Goal: Task Accomplishment & Management: Manage account settings

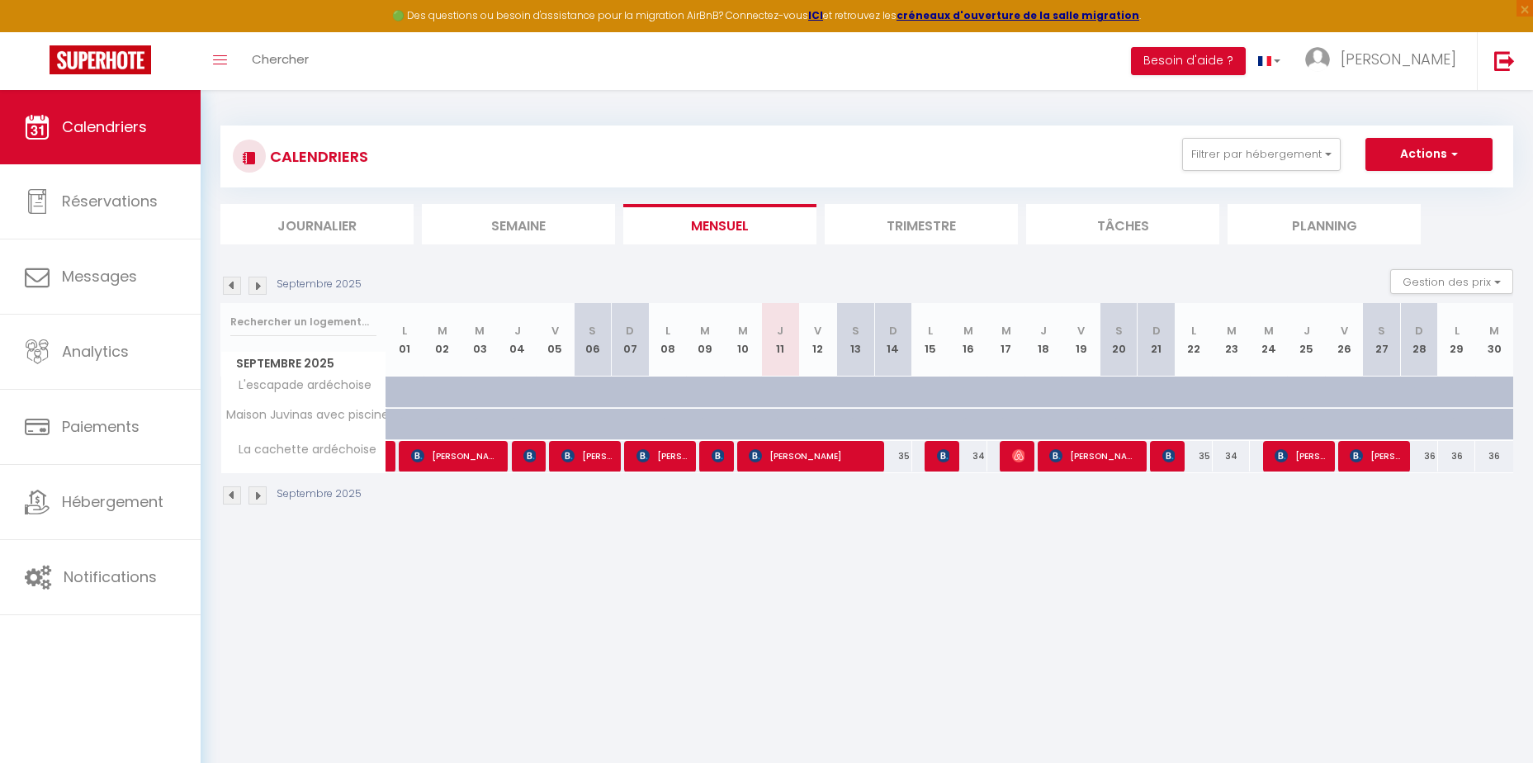
select select "KO"
select select "0"
click at [716, 459] on img at bounding box center [718, 455] width 13 height 13
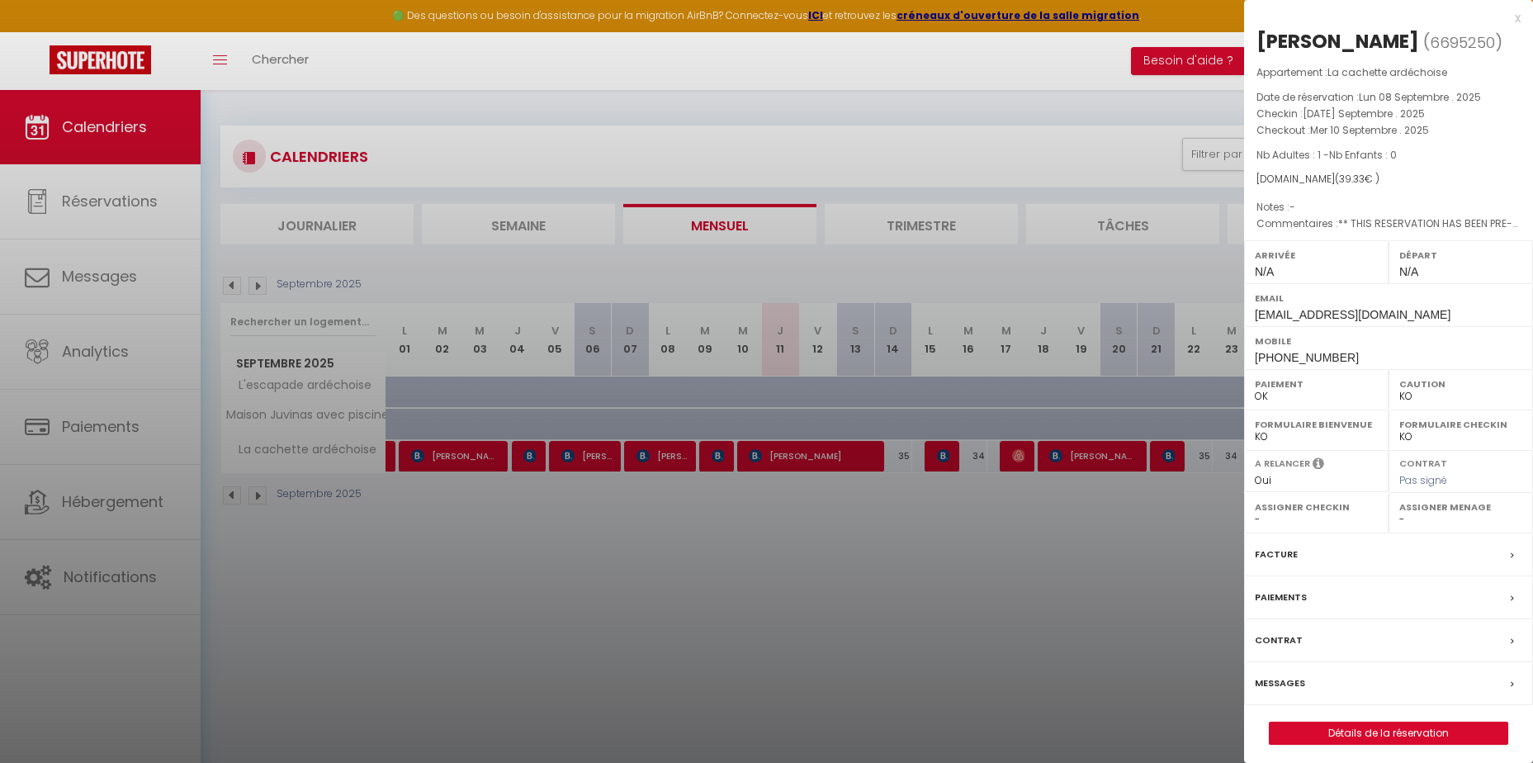
click at [756, 548] on div at bounding box center [766, 381] width 1533 height 763
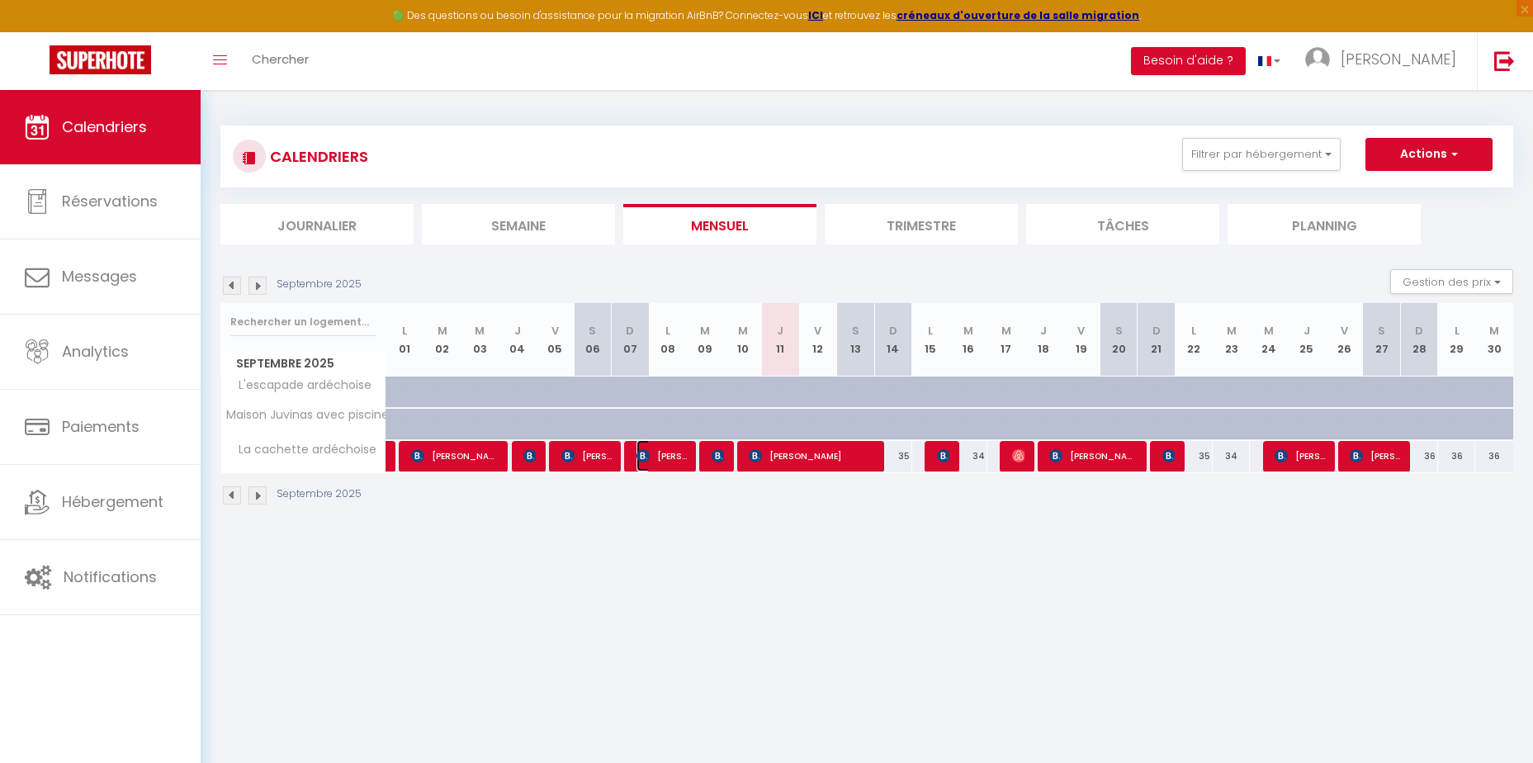
click at [671, 461] on span "[PERSON_NAME]" at bounding box center [662, 455] width 50 height 31
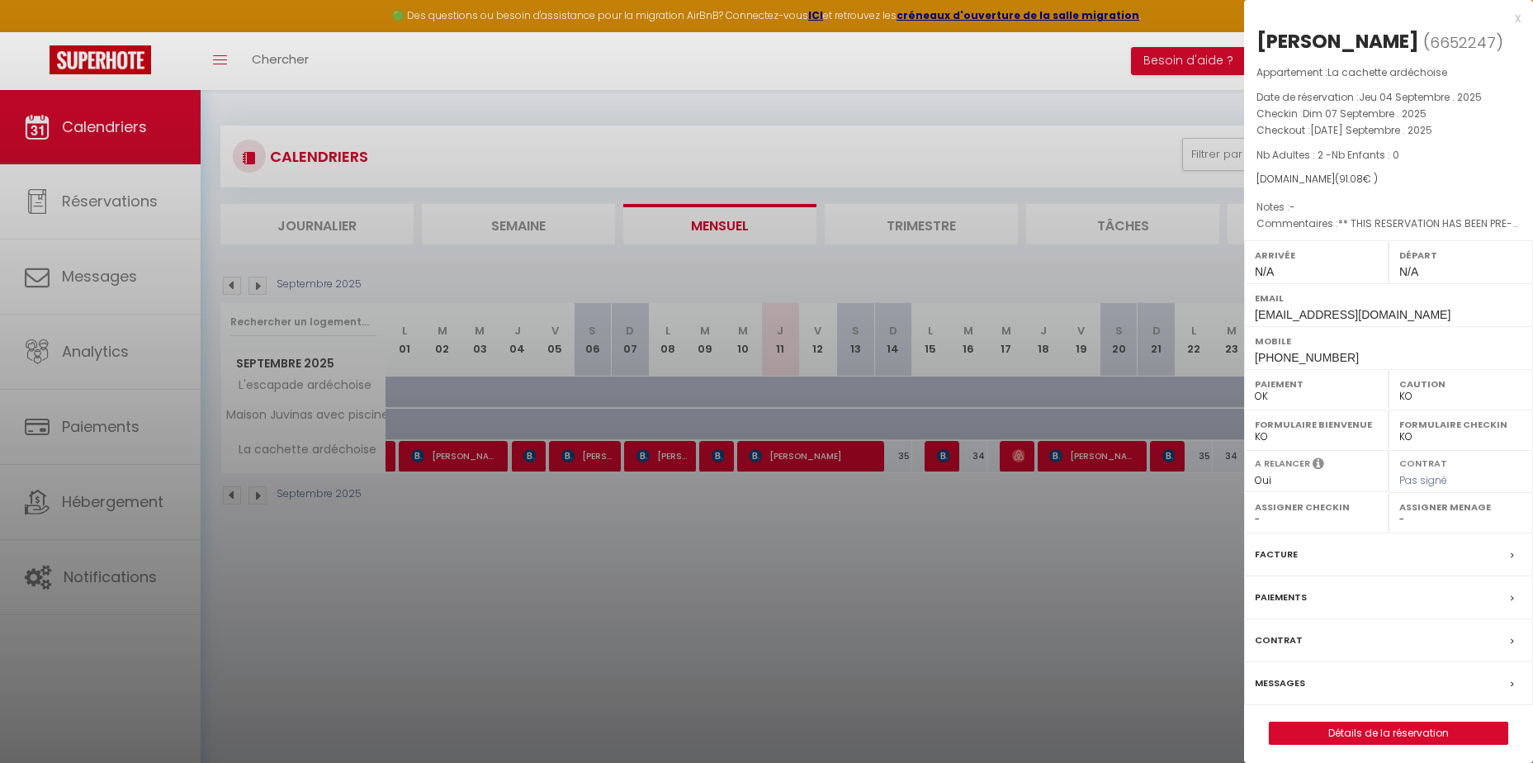
click at [722, 617] on div at bounding box center [766, 381] width 1533 height 763
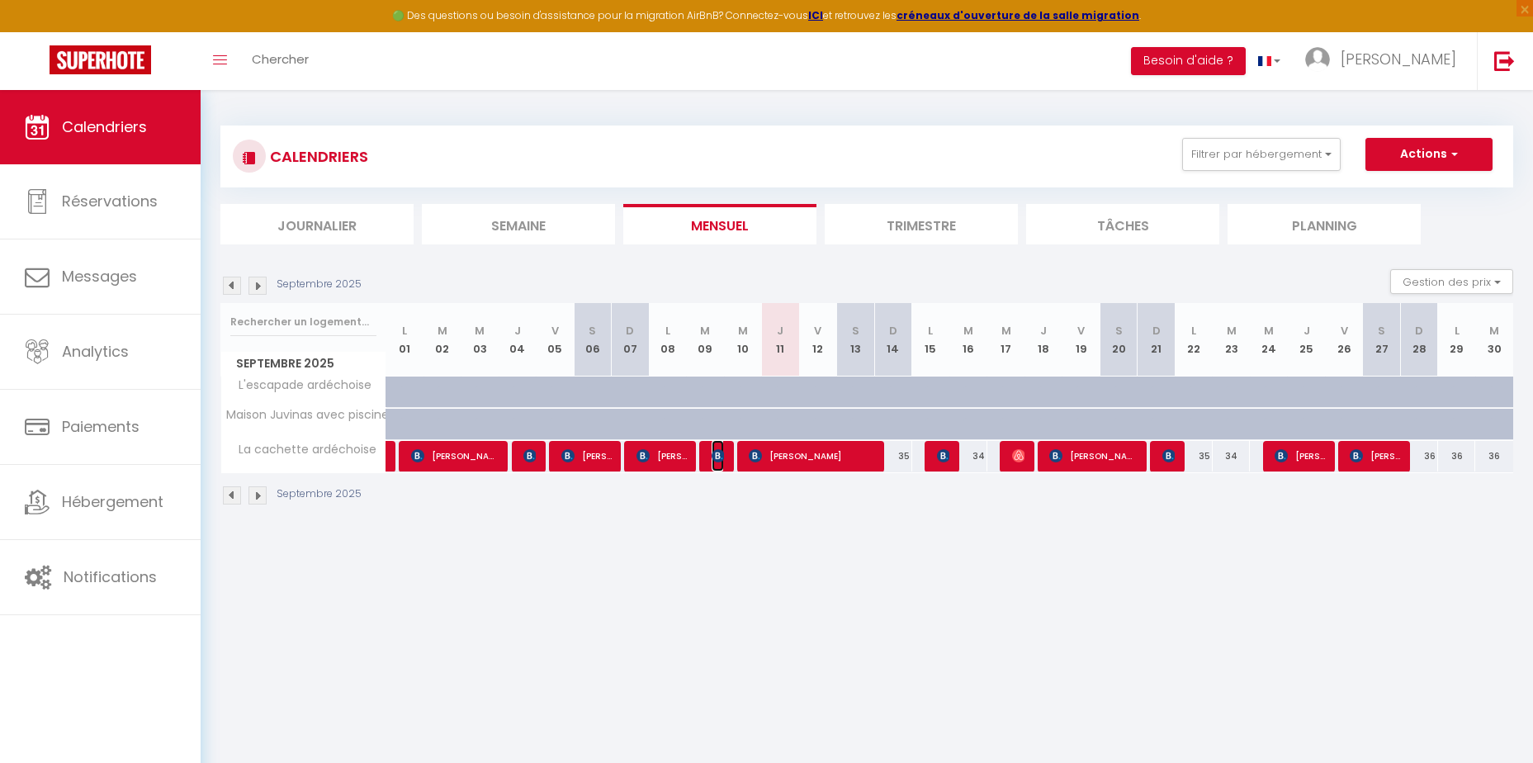
click at [715, 453] on img at bounding box center [718, 455] width 13 height 13
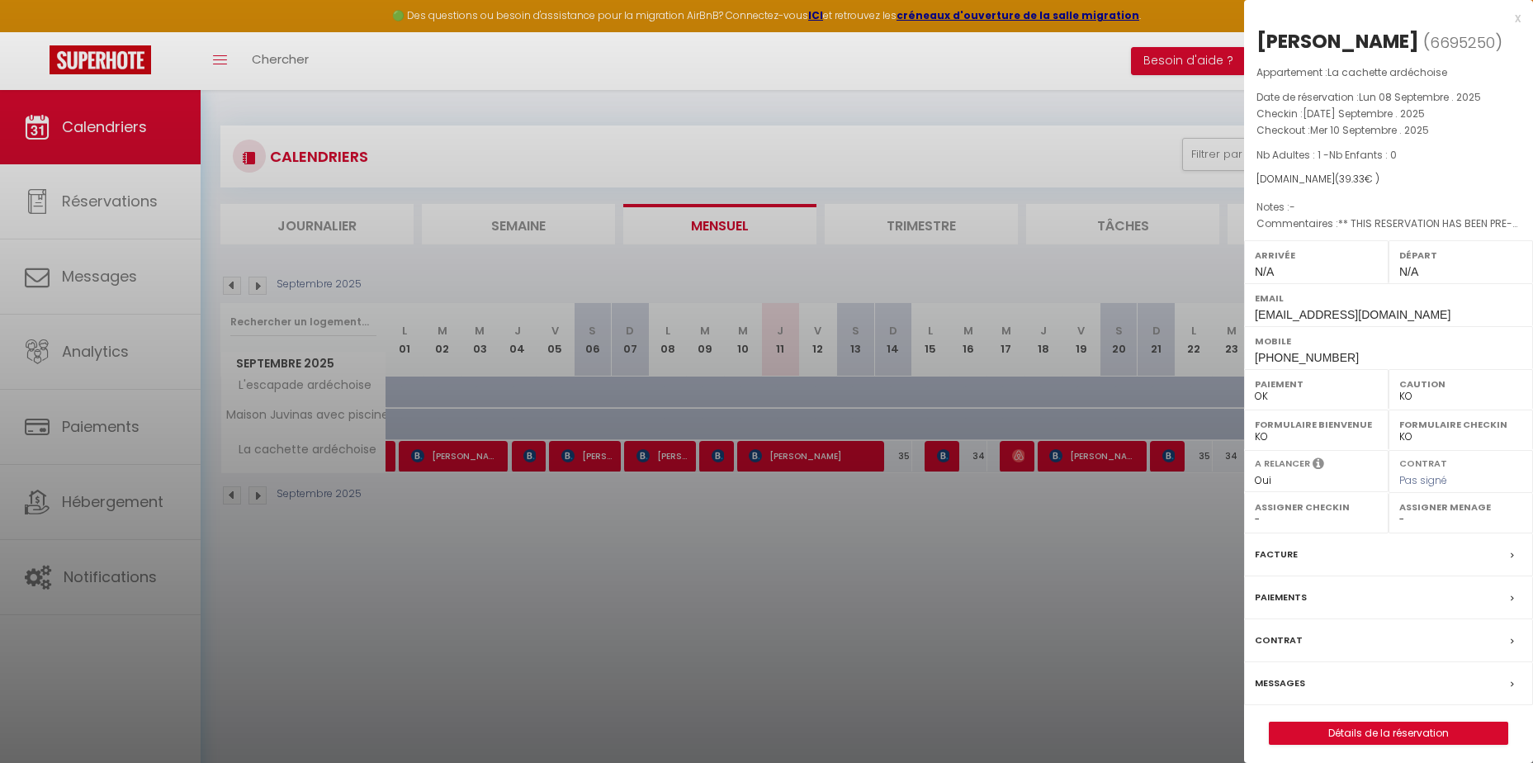
click at [762, 563] on div at bounding box center [766, 381] width 1533 height 763
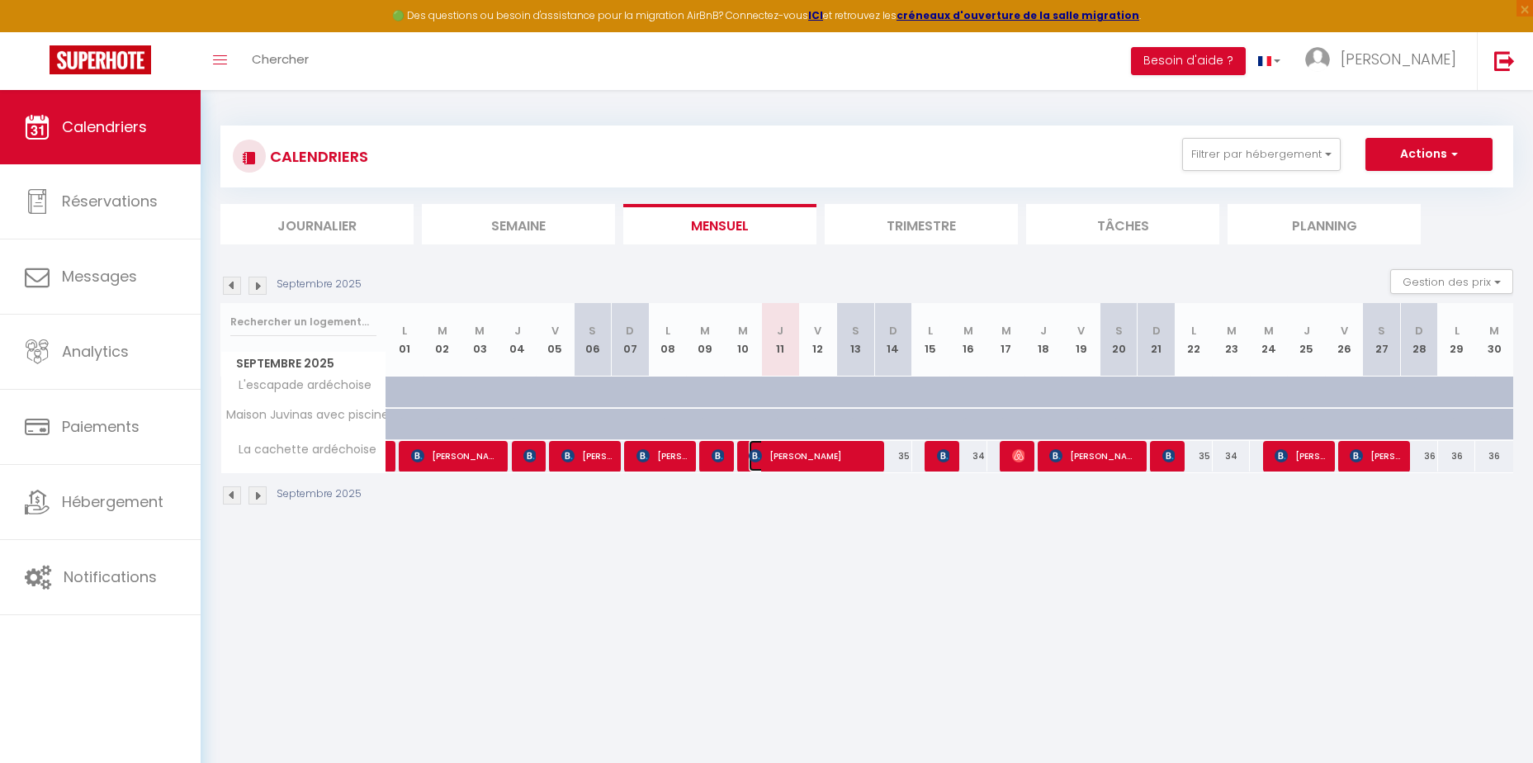
click at [814, 457] on span "[PERSON_NAME]" at bounding box center [812, 455] width 126 height 31
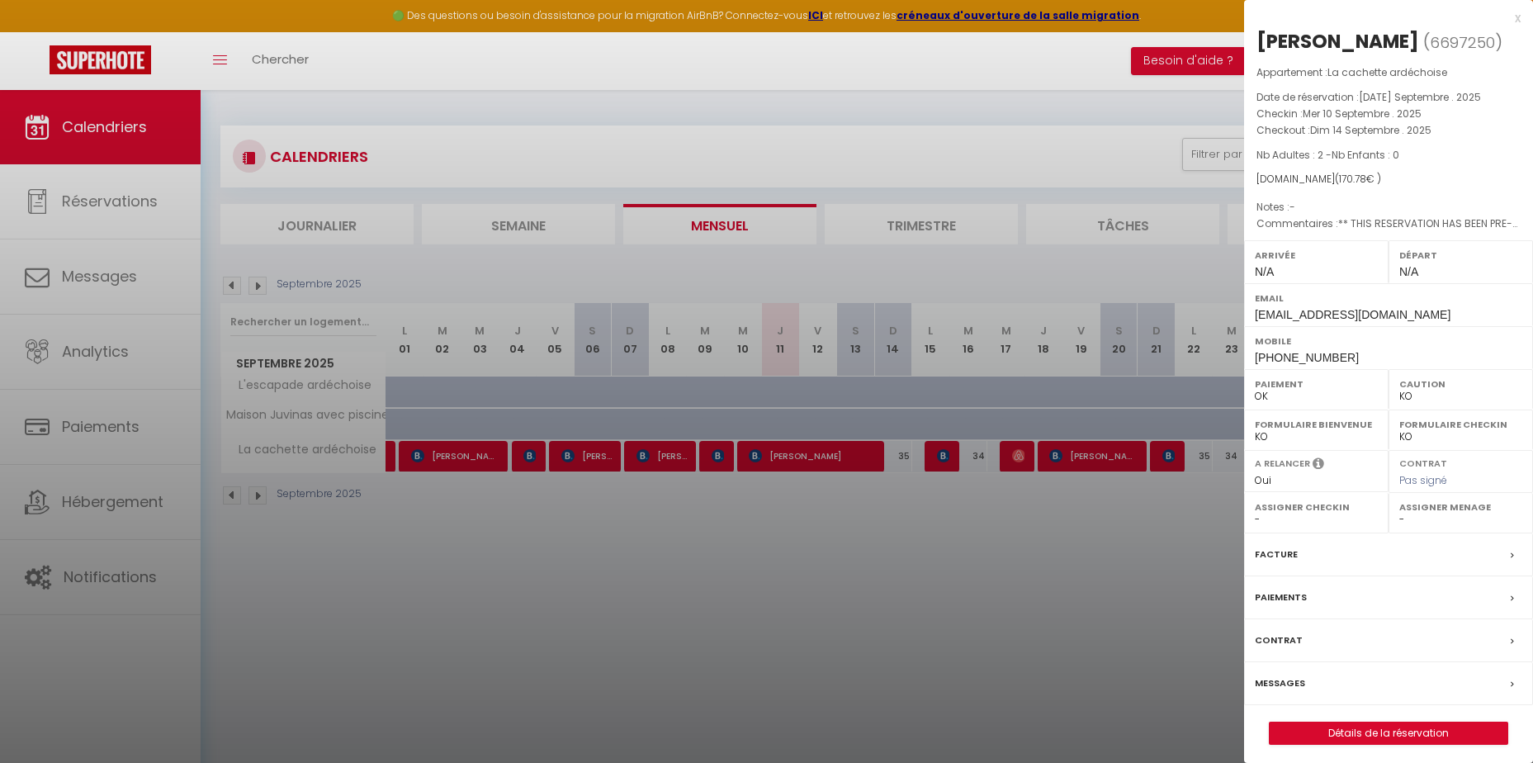
click at [840, 553] on div at bounding box center [766, 381] width 1533 height 763
